Goal: Use online tool/utility: Utilize a website feature to perform a specific function

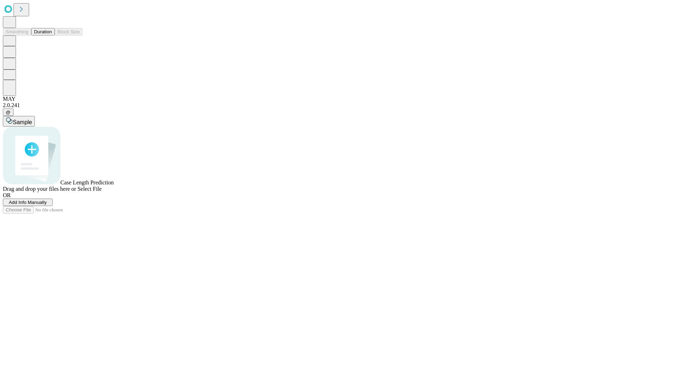
click at [47, 205] on span "Add Info Manually" at bounding box center [28, 202] width 38 height 5
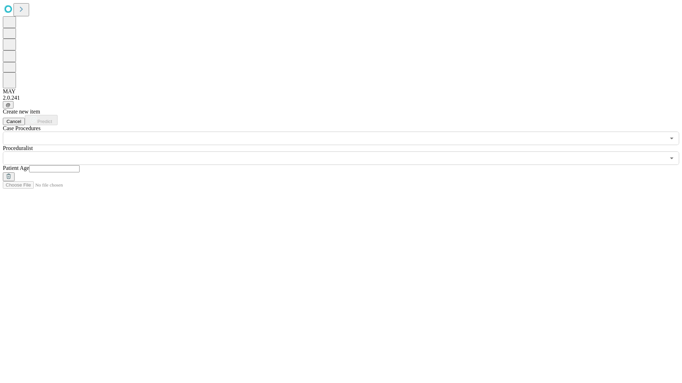
click at [80, 165] on input "text" at bounding box center [54, 168] width 50 height 7
type input "**"
click at [346, 152] on input "text" at bounding box center [334, 158] width 662 height 13
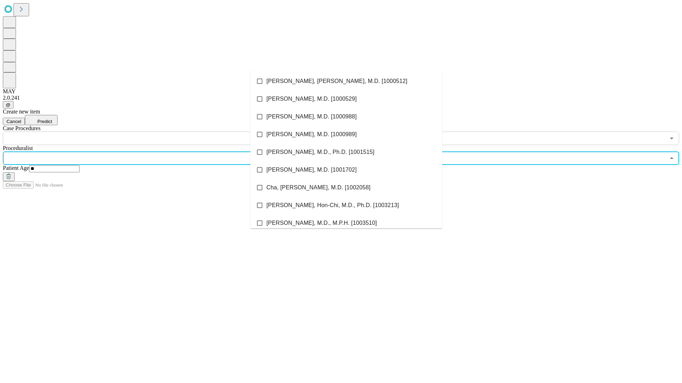
click at [346, 81] on li "[PERSON_NAME], [PERSON_NAME], M.D. [1000512]" at bounding box center [346, 81] width 192 height 18
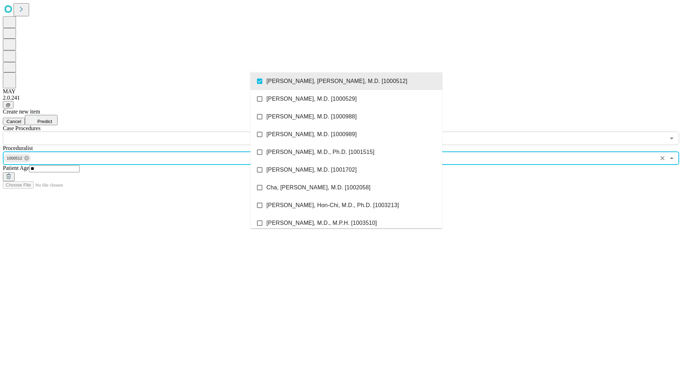
click at [149, 132] on input "text" at bounding box center [334, 138] width 662 height 13
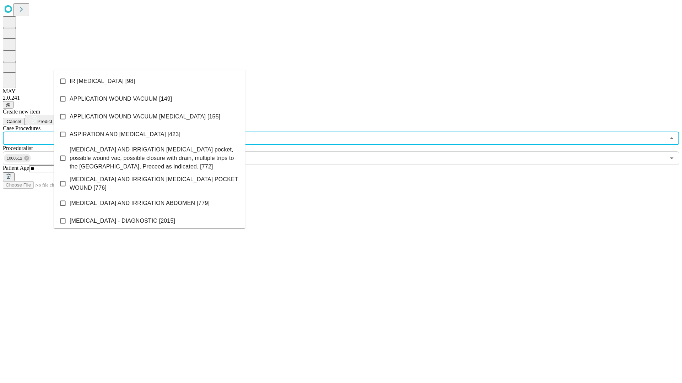
click at [149, 81] on li "IR [MEDICAL_DATA] [98]" at bounding box center [150, 81] width 192 height 18
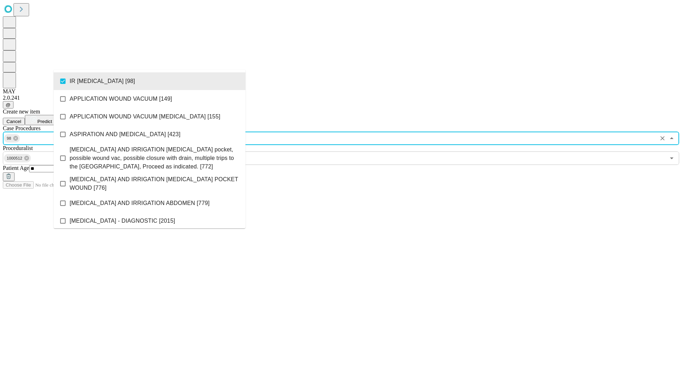
click at [52, 119] on span "Predict" at bounding box center [44, 121] width 15 height 5
